Goal: Information Seeking & Learning: Learn about a topic

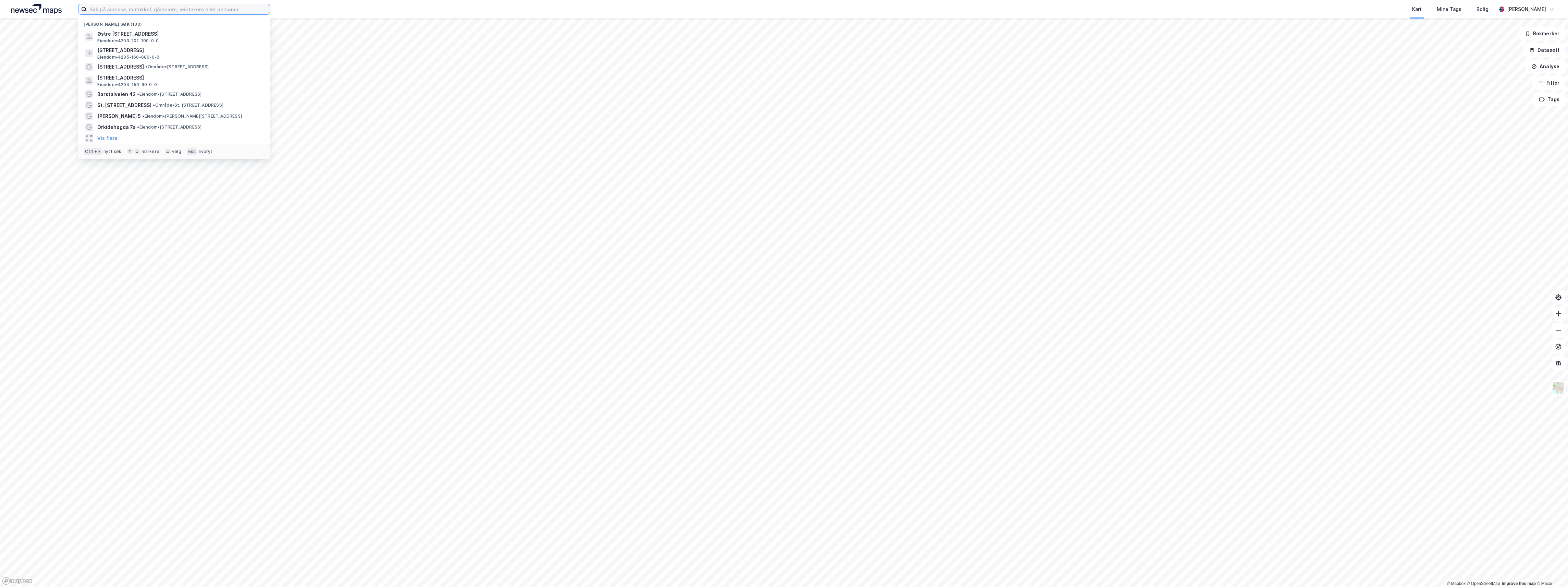
click at [155, 13] on input at bounding box center [178, 9] width 183 height 10
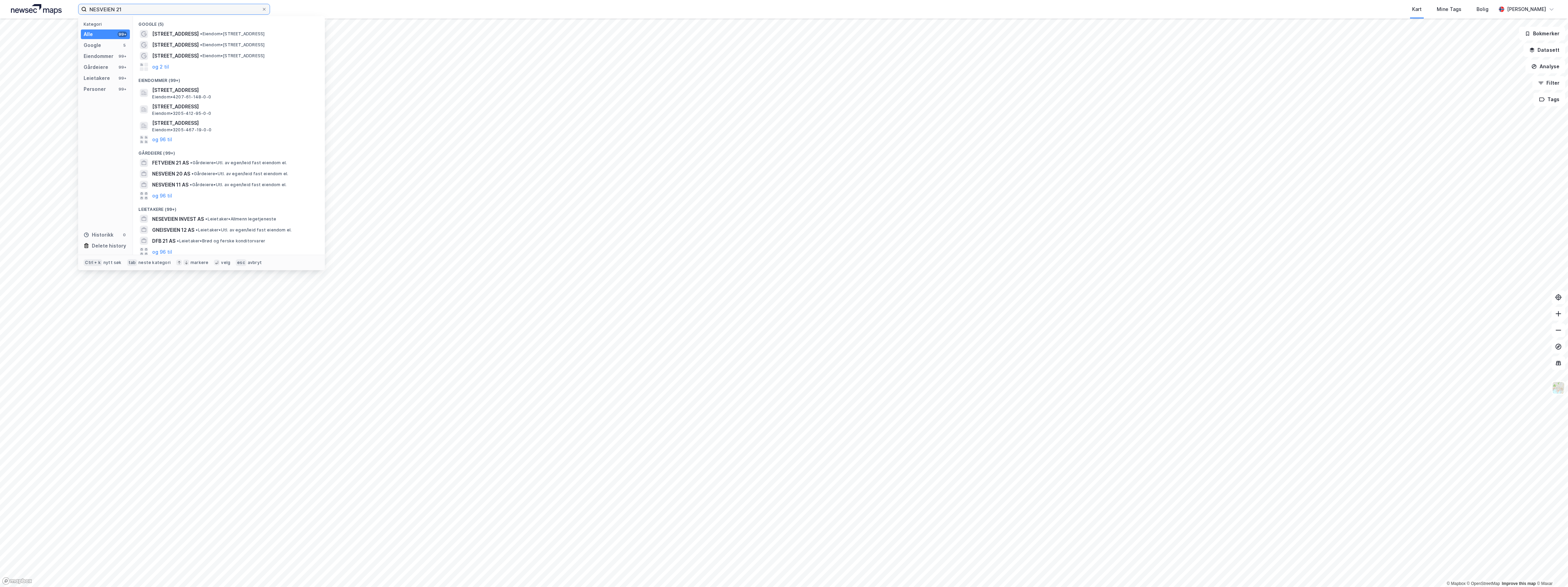
click at [150, 11] on input "NESVEIEN 21" at bounding box center [173, 9] width 175 height 10
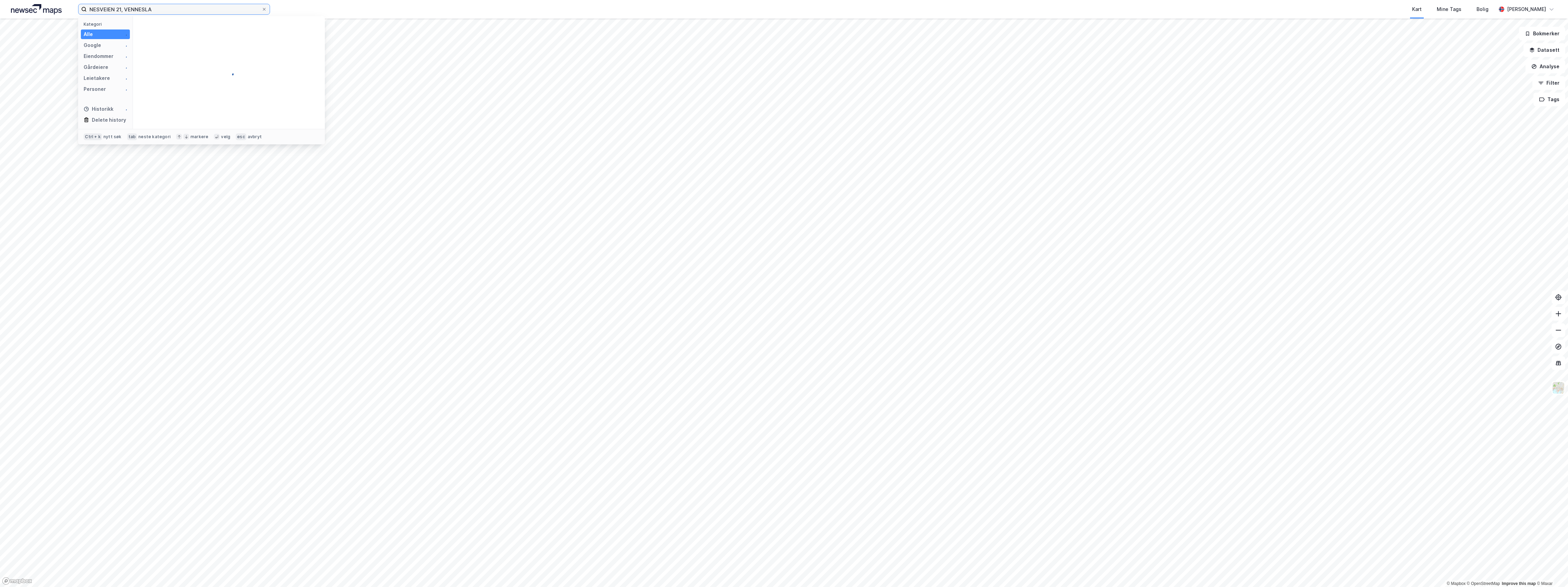
type input "NESVEIEN 21, VENNESLA"
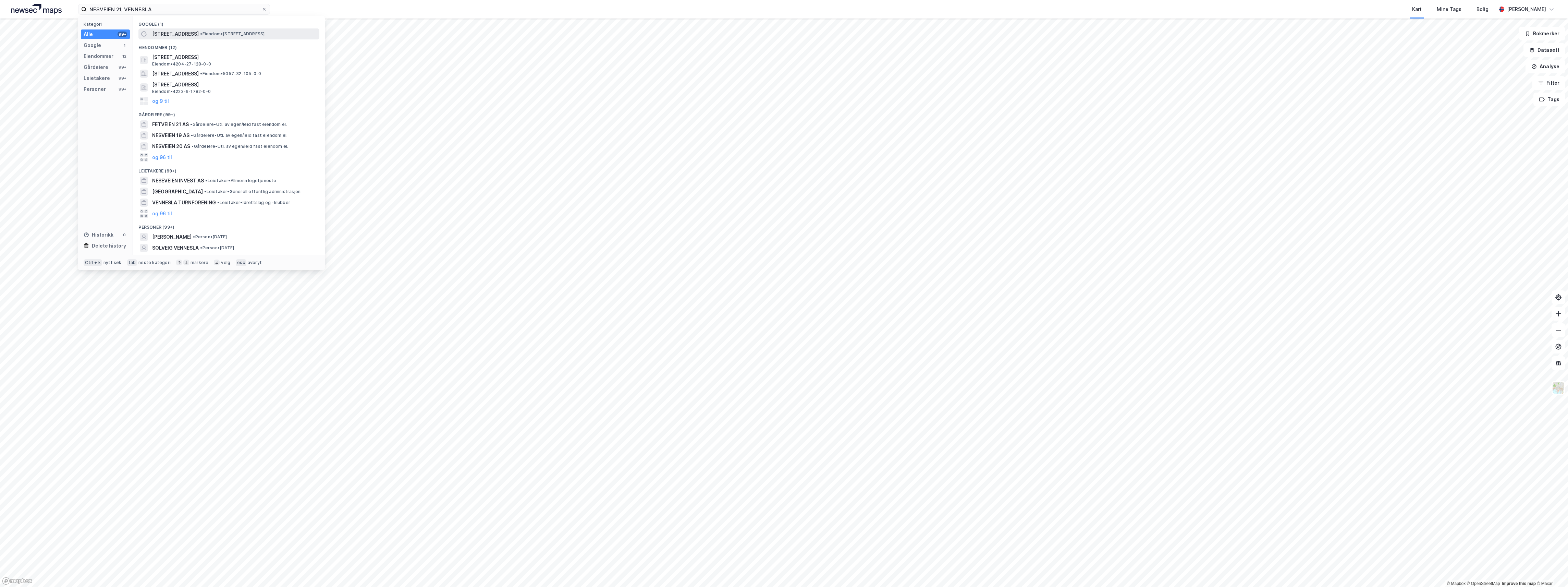
click at [170, 30] on span "[STREET_ADDRESS]" at bounding box center [175, 34] width 47 height 9
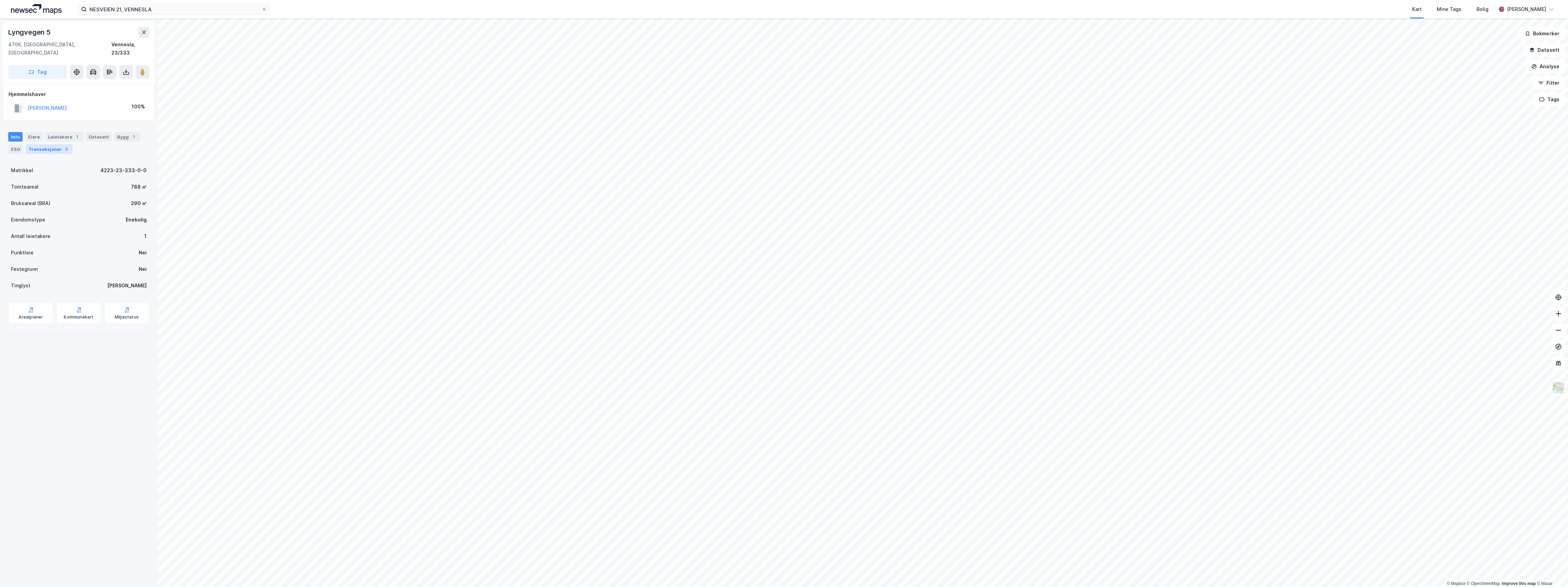
click at [51, 144] on div "Transaksjoner 2" at bounding box center [49, 149] width 47 height 10
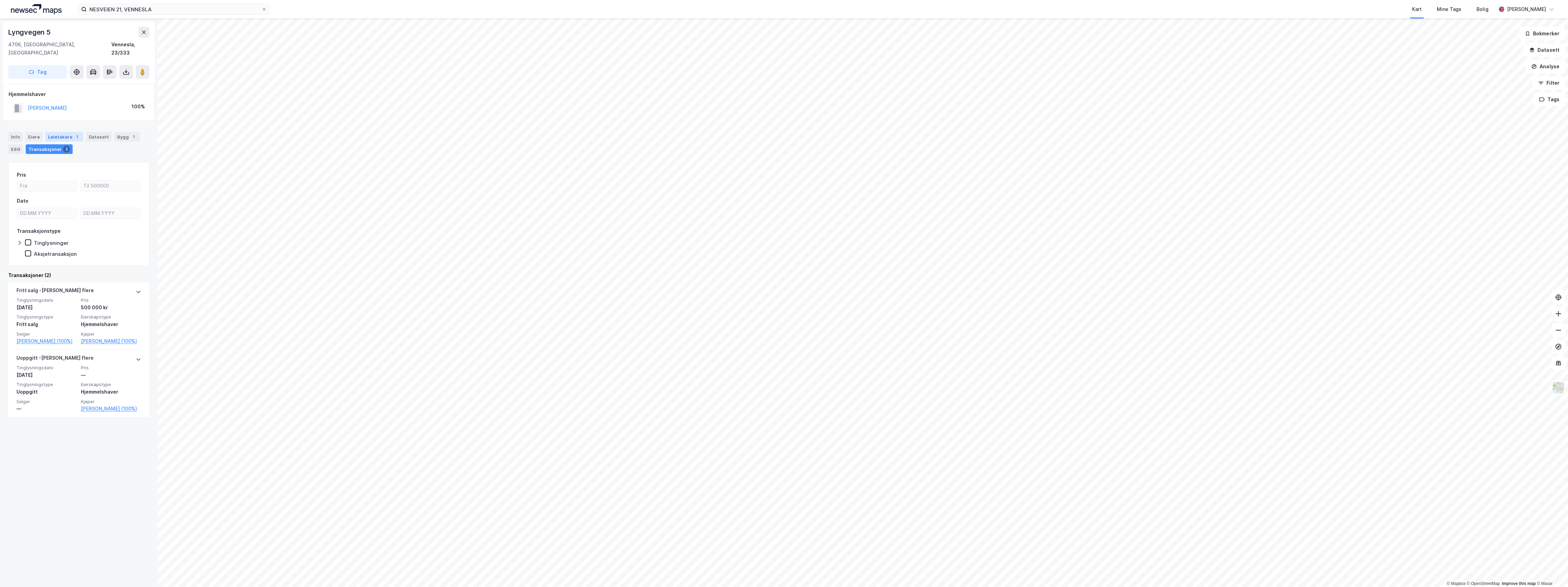
click at [64, 132] on div "Leietakere 1" at bounding box center [64, 137] width 38 height 10
